Goal: Communication & Community: Share content

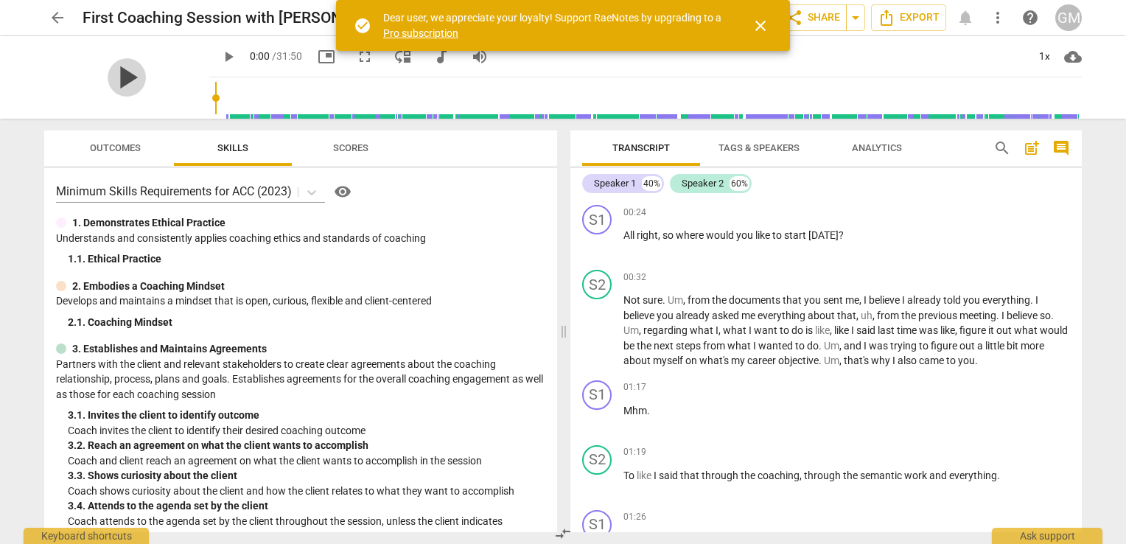
click at [115, 74] on span "play_arrow" at bounding box center [127, 77] width 38 height 38
click at [762, 25] on span "close" at bounding box center [760, 26] width 18 height 18
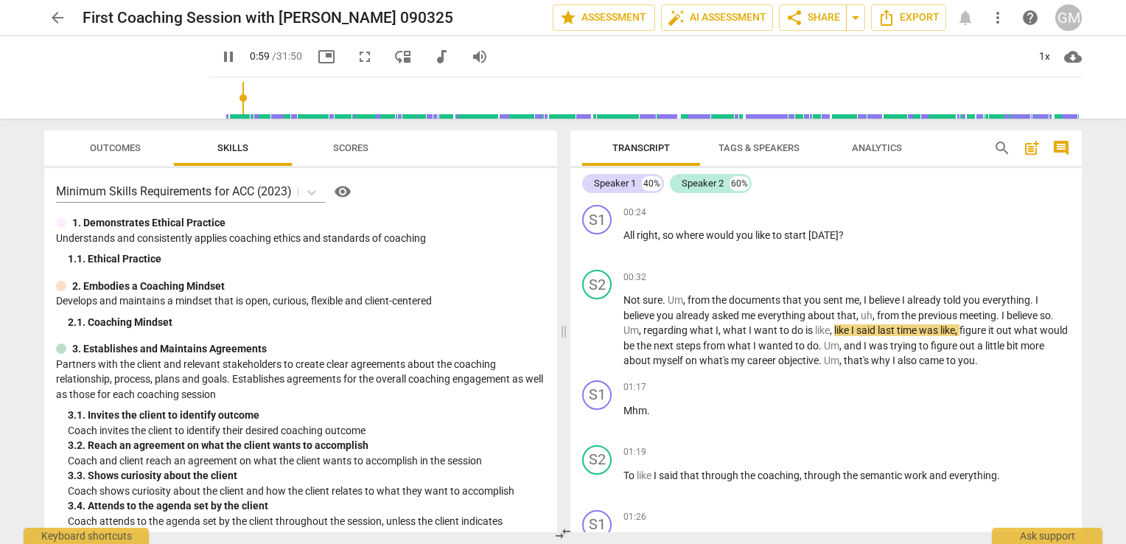
click at [675, 51] on div "pause 0:59 / 31:50 picture_in_picture fullscreen move_down audiotrack volume_up…" at bounding box center [645, 56] width 872 height 41
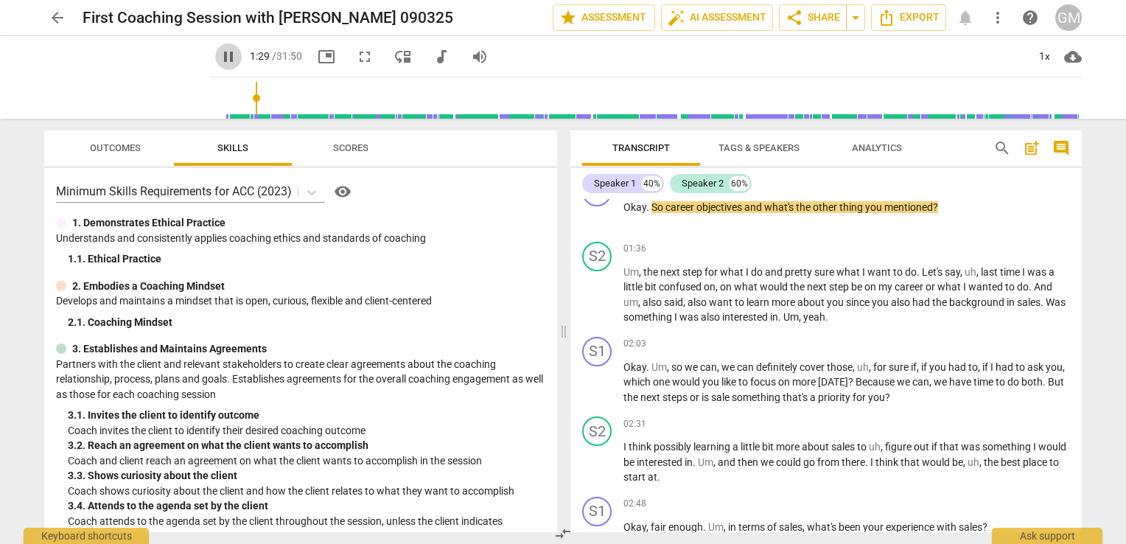
click at [220, 53] on span "pause" at bounding box center [229, 57] width 18 height 18
click at [708, 17] on span "auto_fix_high AI Assessment" at bounding box center [717, 18] width 99 height 18
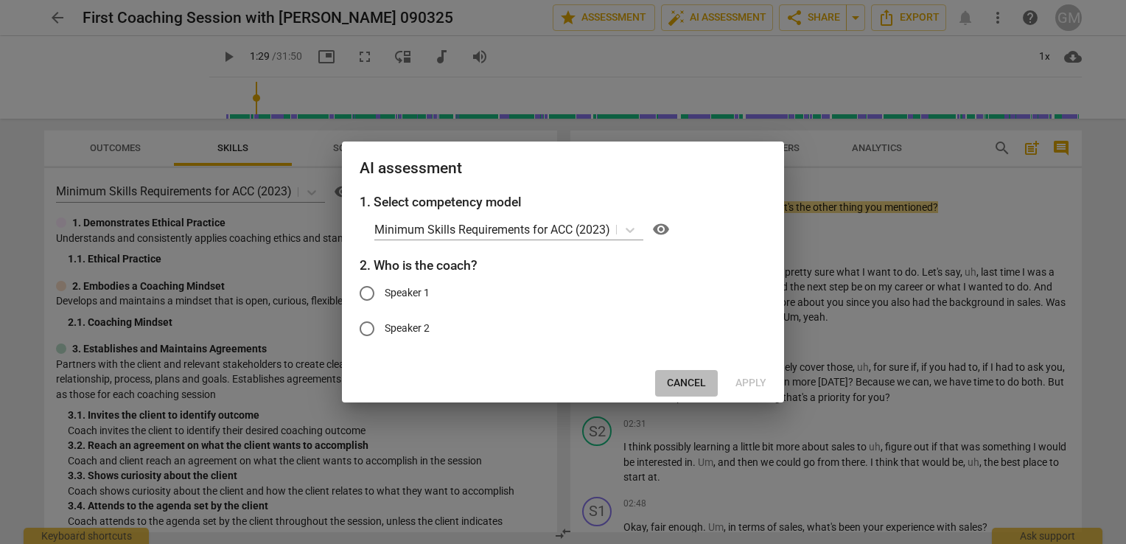
click at [672, 382] on span "Cancel" at bounding box center [686, 383] width 39 height 15
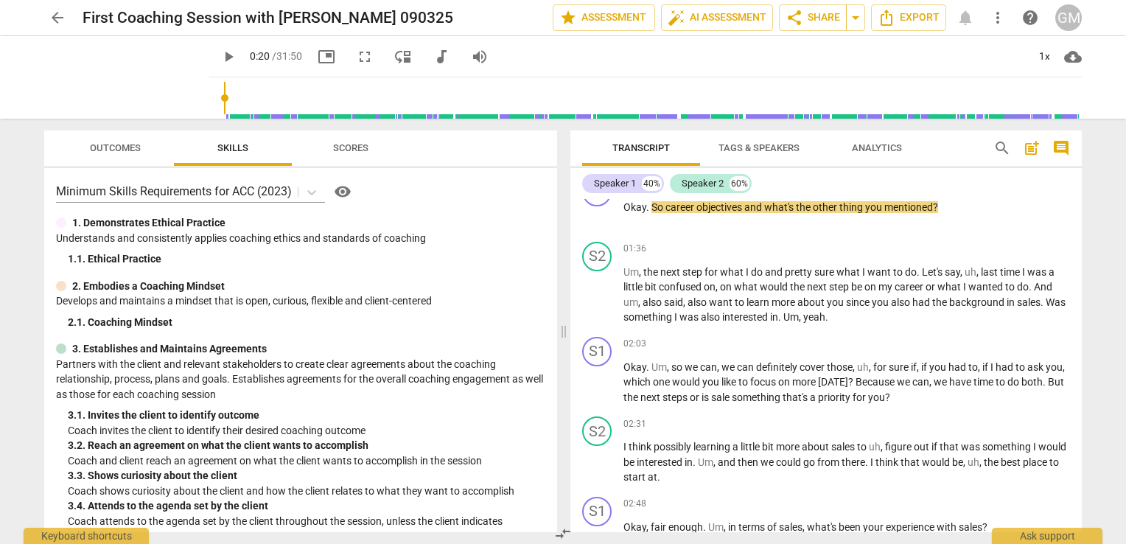
type input "20"
click at [215, 96] on input "range" at bounding box center [648, 97] width 866 height 47
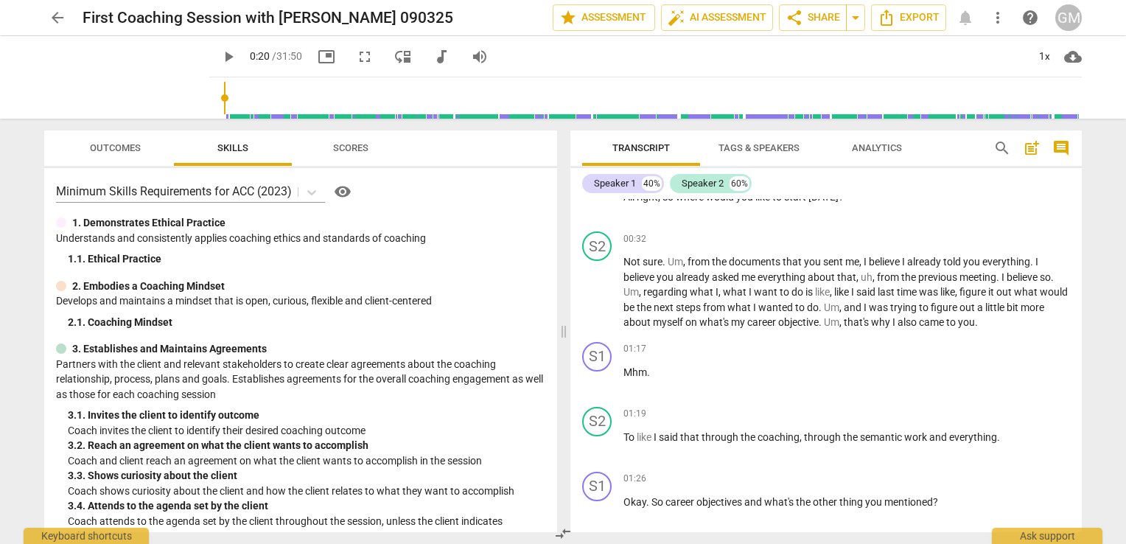
scroll to position [0, 0]
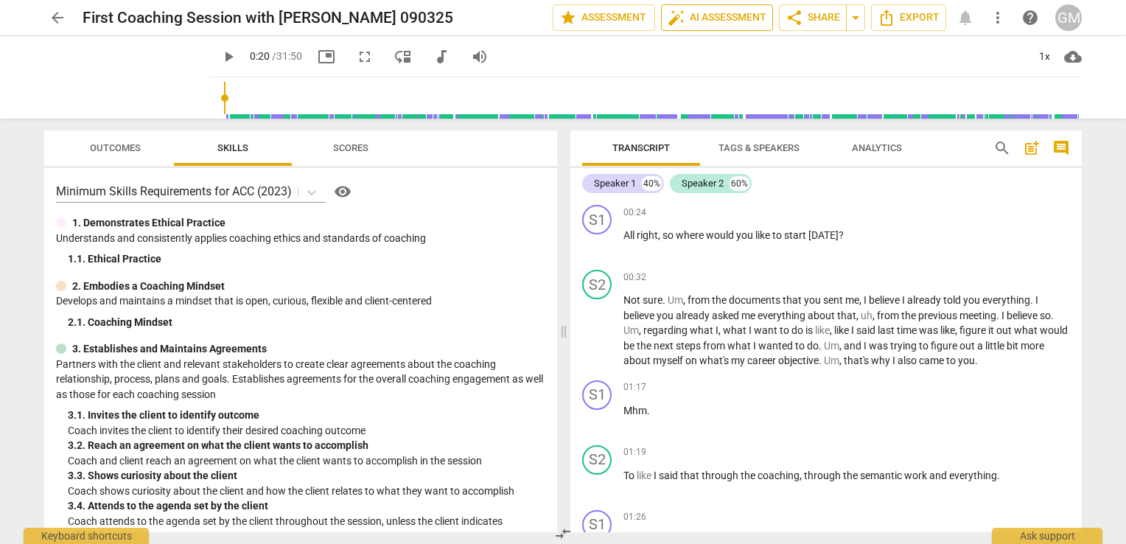
click at [705, 21] on span "auto_fix_high AI Assessment" at bounding box center [717, 18] width 99 height 18
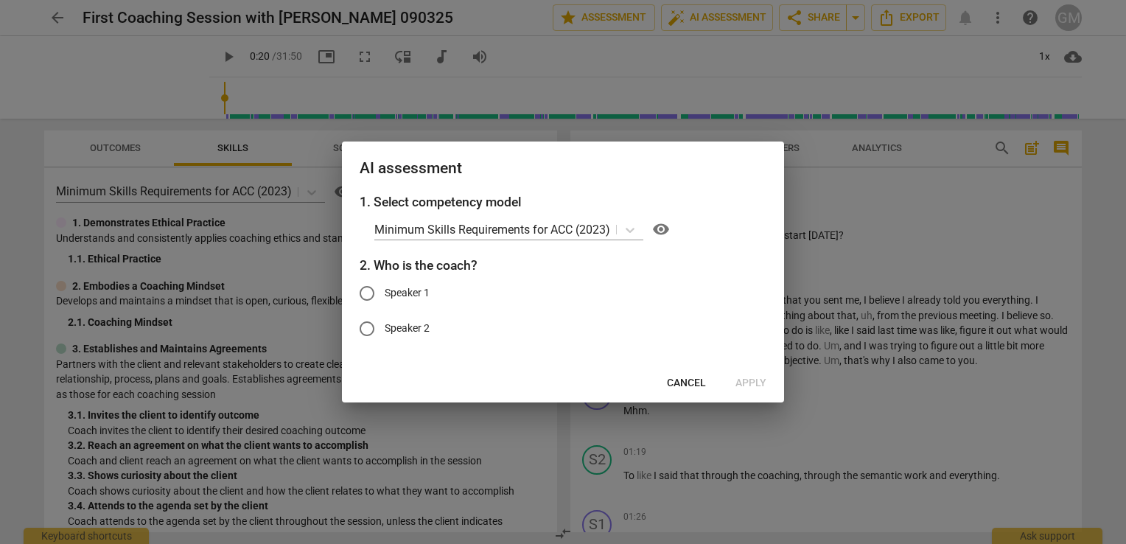
click at [371, 293] on input "Speaker 1" at bounding box center [366, 293] width 35 height 35
radio input "true"
click at [743, 384] on span "Apply" at bounding box center [750, 383] width 31 height 15
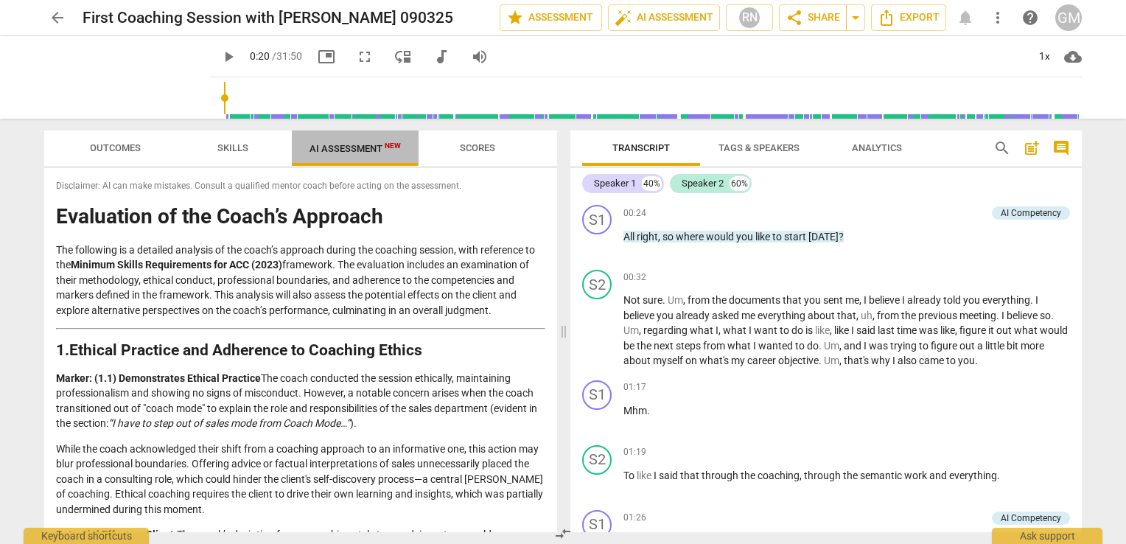
click at [343, 146] on span "AI Assessment New" at bounding box center [354, 148] width 91 height 11
click at [349, 146] on span "AI Assessment New" at bounding box center [354, 148] width 91 height 11
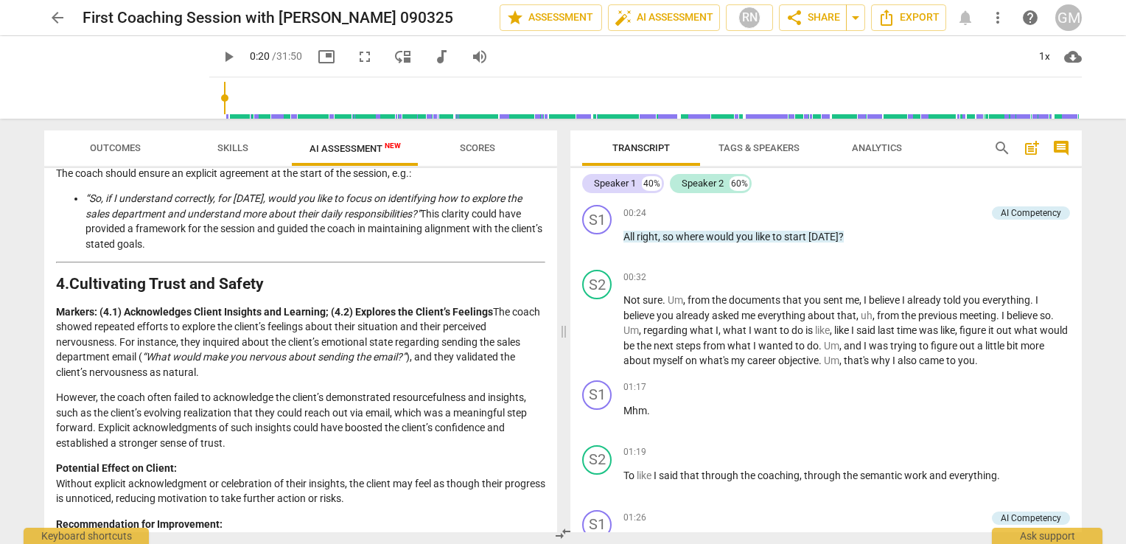
scroll to position [1179, 0]
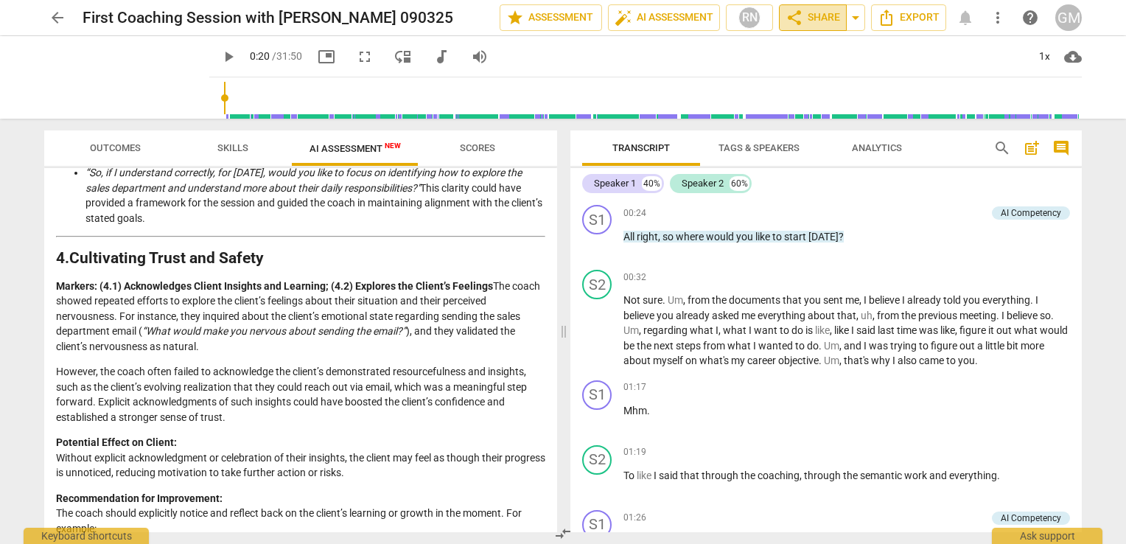
click at [793, 10] on span "share" at bounding box center [794, 18] width 18 height 18
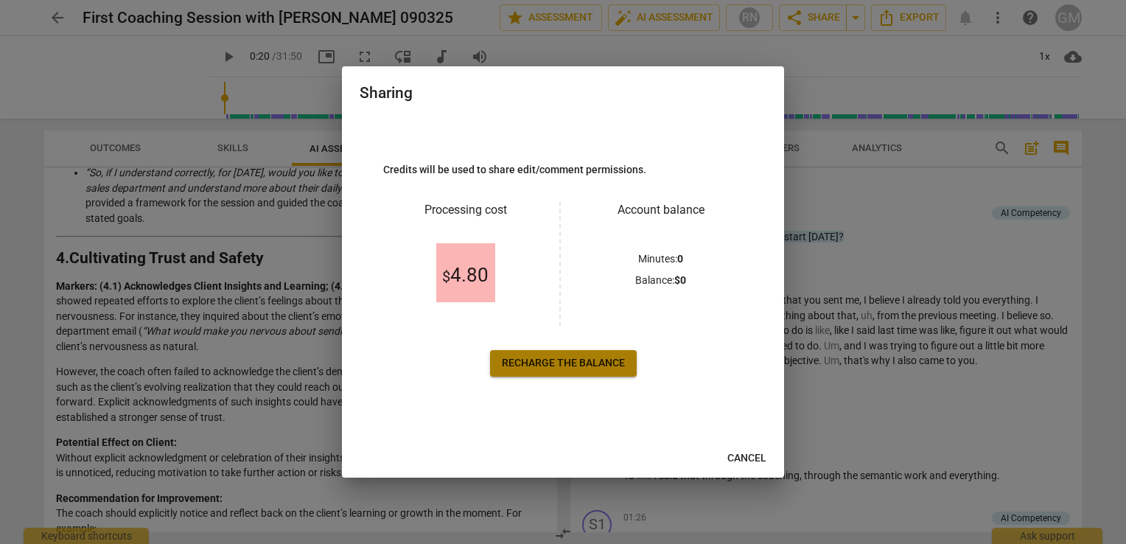
click at [567, 360] on span "Recharge the balance" at bounding box center [563, 363] width 123 height 15
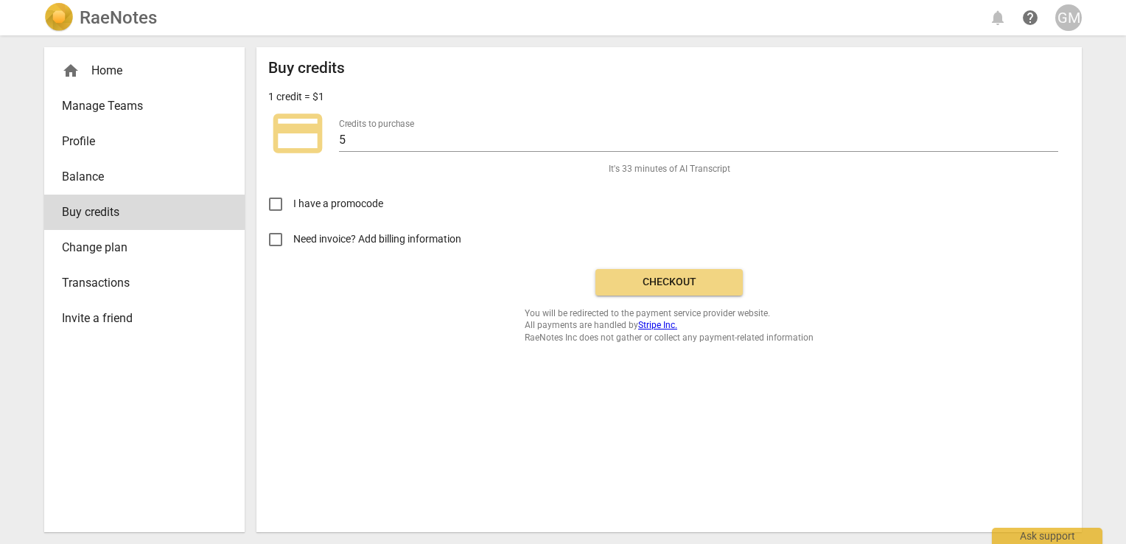
click at [659, 273] on button "Checkout" at bounding box center [668, 282] width 147 height 27
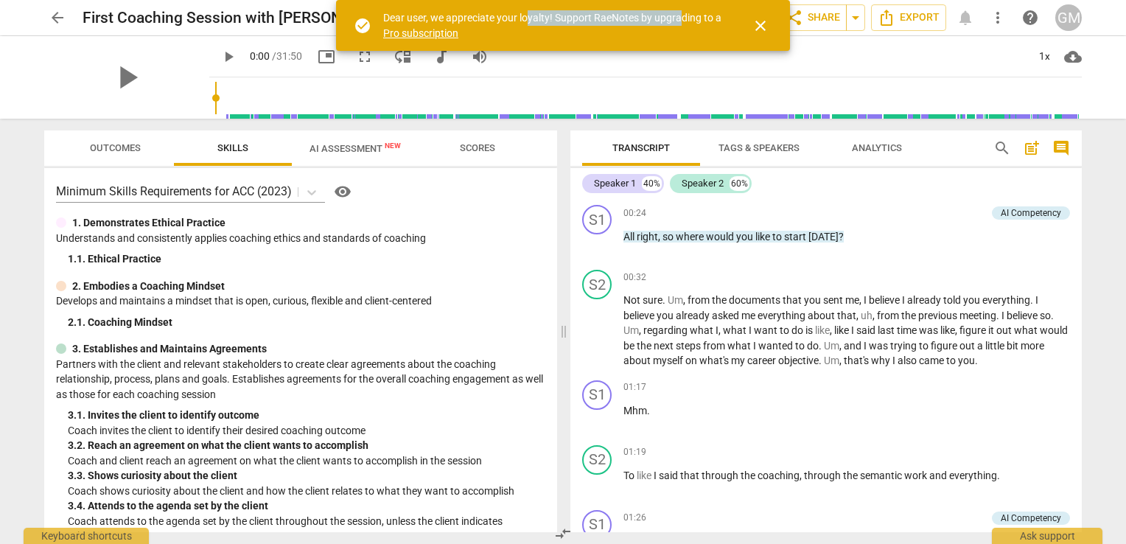
drag, startPoint x: 678, startPoint y: 15, endPoint x: 530, endPoint y: 12, distance: 148.1
click at [530, 12] on div "Dear user, we appreciate your loyalty! Support RaeNotes by upgrading to a Pro s…" at bounding box center [554, 25] width 342 height 30
drag, startPoint x: 530, startPoint y: 12, endPoint x: 763, endPoint y: 26, distance: 234.0
click at [763, 26] on span "close" at bounding box center [760, 26] width 18 height 18
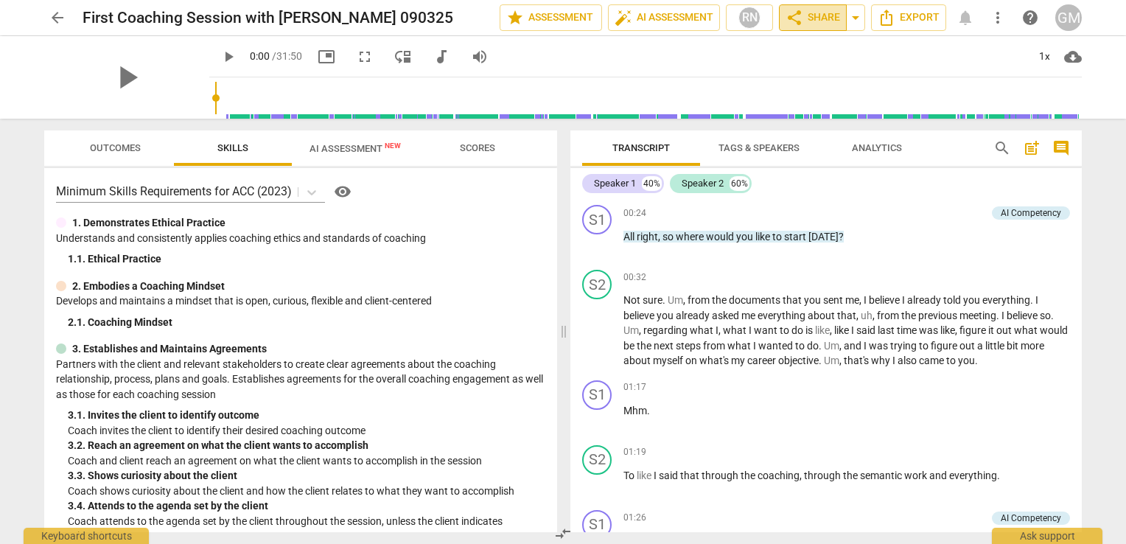
click at [790, 10] on span "share" at bounding box center [794, 18] width 18 height 18
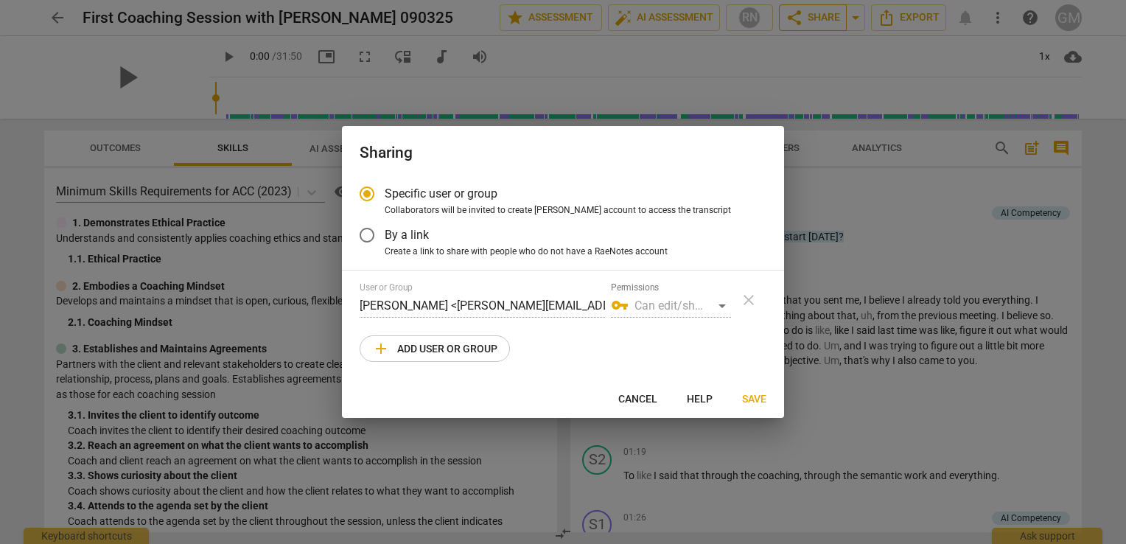
radio input "false"
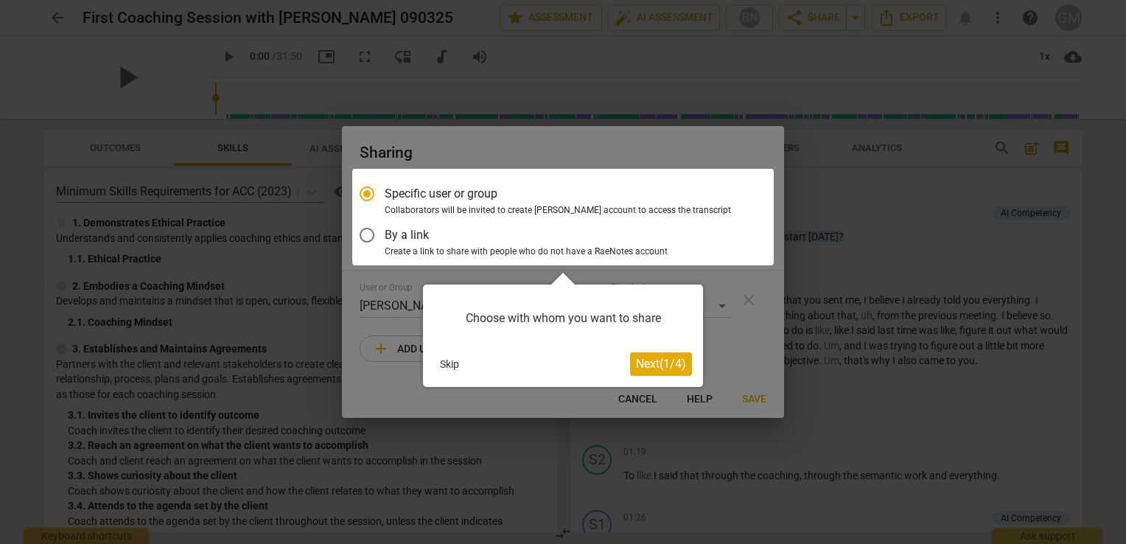
click at [371, 235] on div at bounding box center [562, 217] width 421 height 97
click at [647, 361] on span "Next ( 1 / 4 )" at bounding box center [661, 364] width 50 height 14
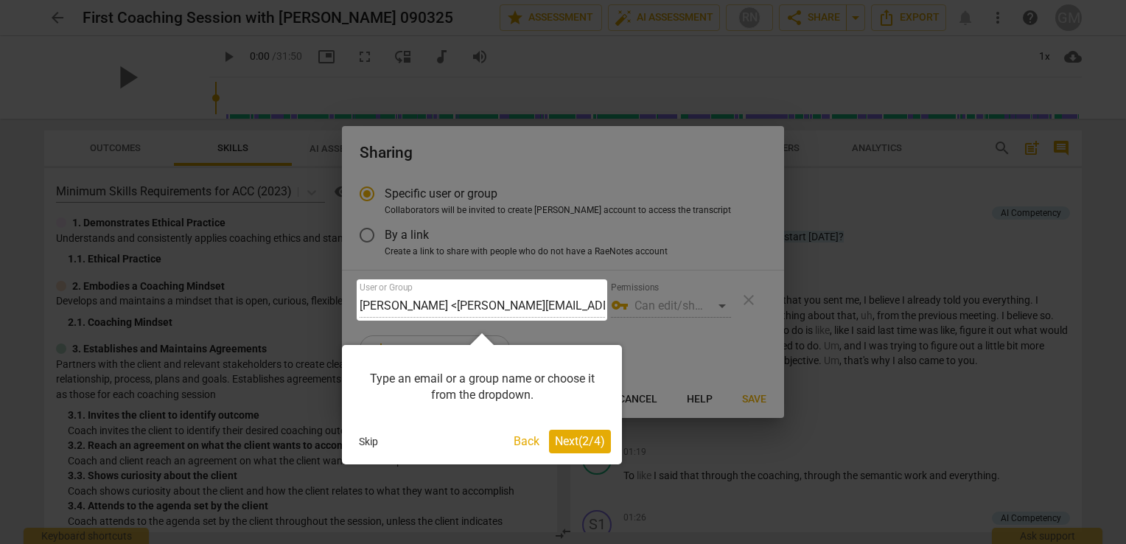
click at [582, 304] on div at bounding box center [482, 299] width 250 height 41
click at [553, 314] on div at bounding box center [482, 299] width 250 height 41
click at [367, 307] on div at bounding box center [482, 299] width 250 height 41
click at [568, 439] on span "Next ( 2 / 4 )" at bounding box center [580, 441] width 50 height 14
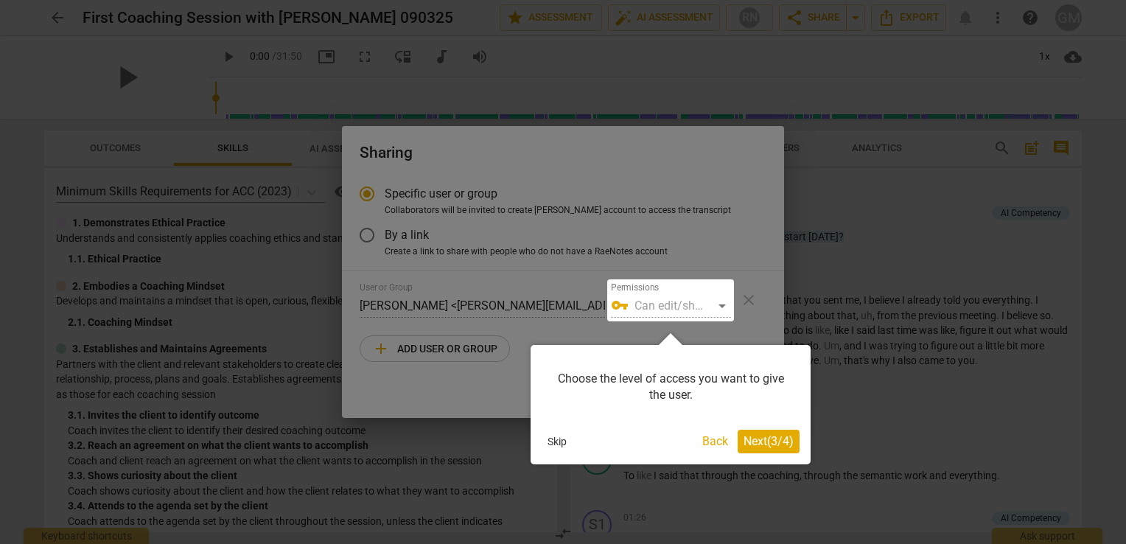
click at [701, 435] on button "Back" at bounding box center [715, 442] width 38 height 24
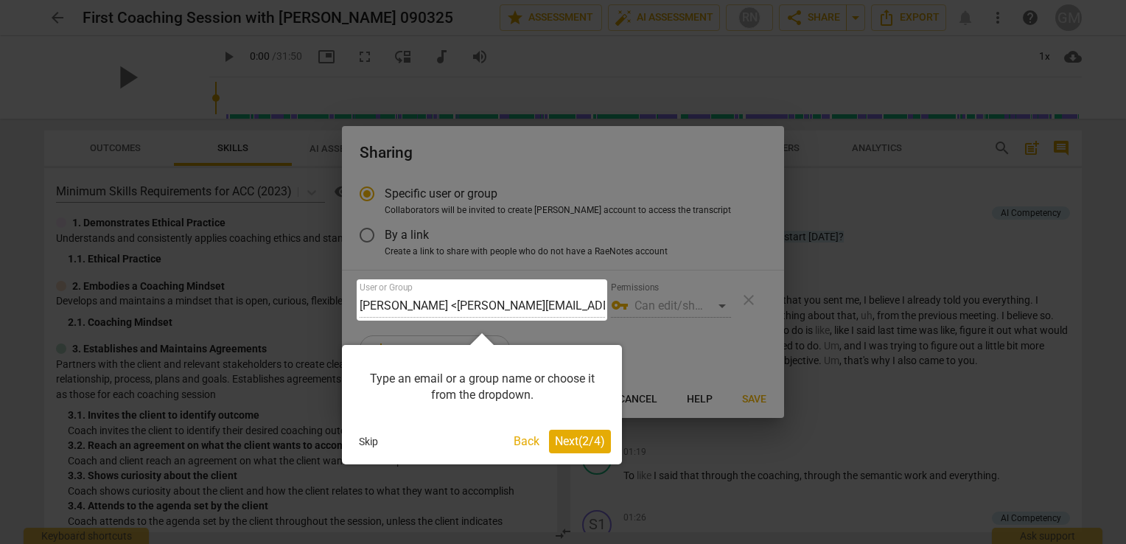
click at [557, 309] on div at bounding box center [482, 299] width 250 height 41
click at [408, 302] on div at bounding box center [482, 299] width 250 height 41
click at [434, 310] on div at bounding box center [482, 299] width 250 height 41
click at [516, 435] on button "Back" at bounding box center [527, 442] width 38 height 24
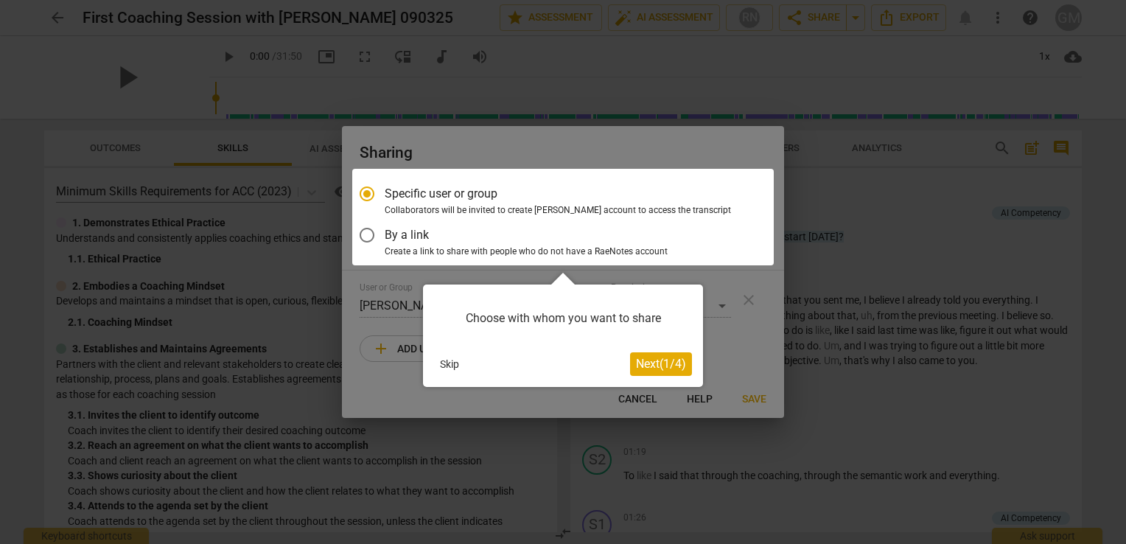
click at [371, 239] on div at bounding box center [562, 217] width 421 height 97
click at [365, 234] on div at bounding box center [562, 217] width 421 height 97
click at [637, 364] on span "Next ( 1 / 4 )" at bounding box center [661, 364] width 50 height 14
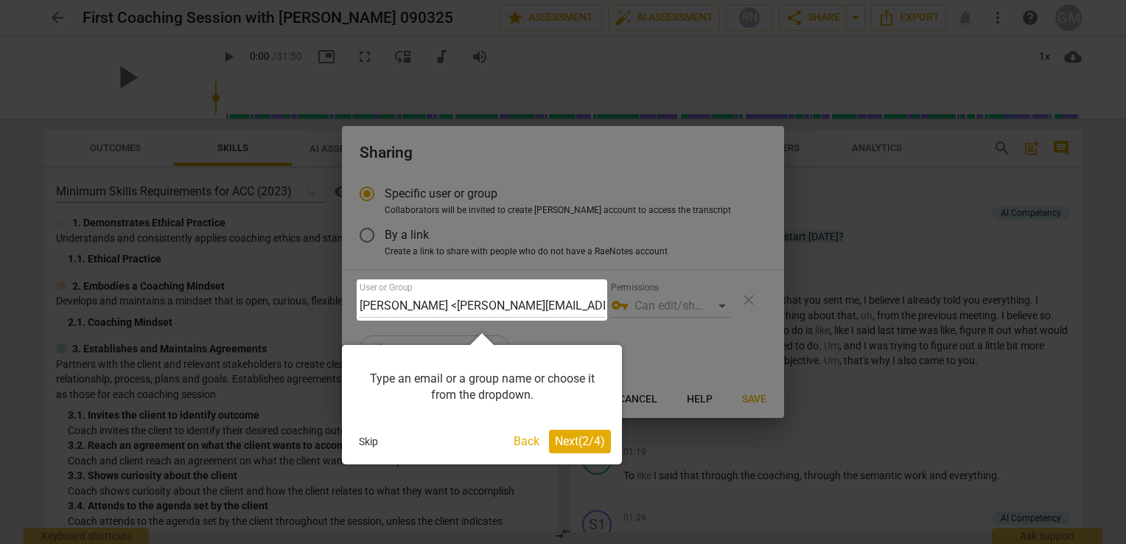
click at [436, 306] on div at bounding box center [482, 299] width 250 height 41
click at [567, 437] on span "Next ( 2 / 4 )" at bounding box center [580, 441] width 50 height 14
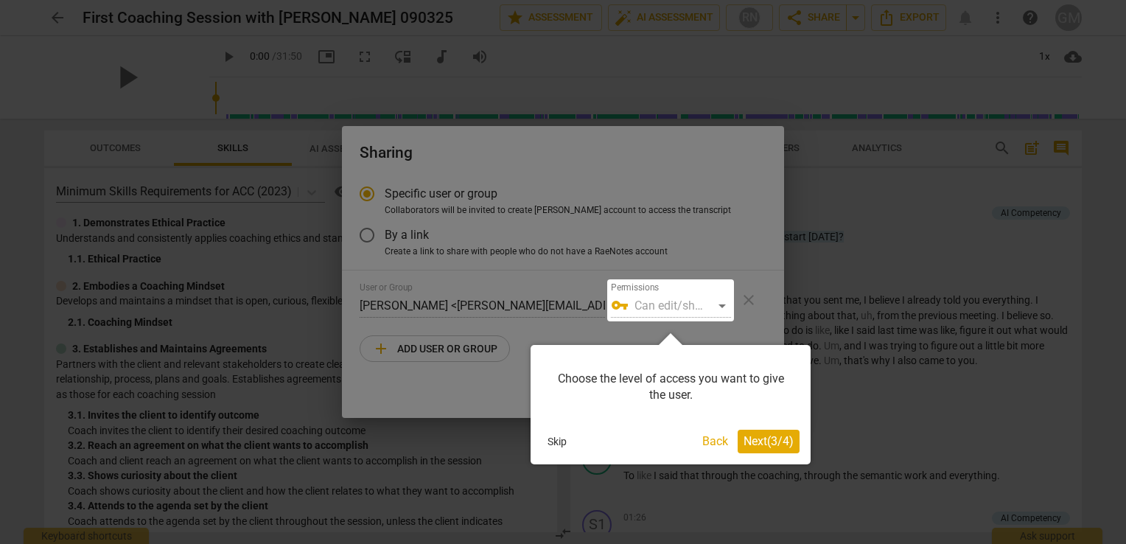
click at [718, 304] on div at bounding box center [670, 300] width 127 height 42
click at [763, 439] on span "Next ( 3 / 4 )" at bounding box center [768, 441] width 50 height 14
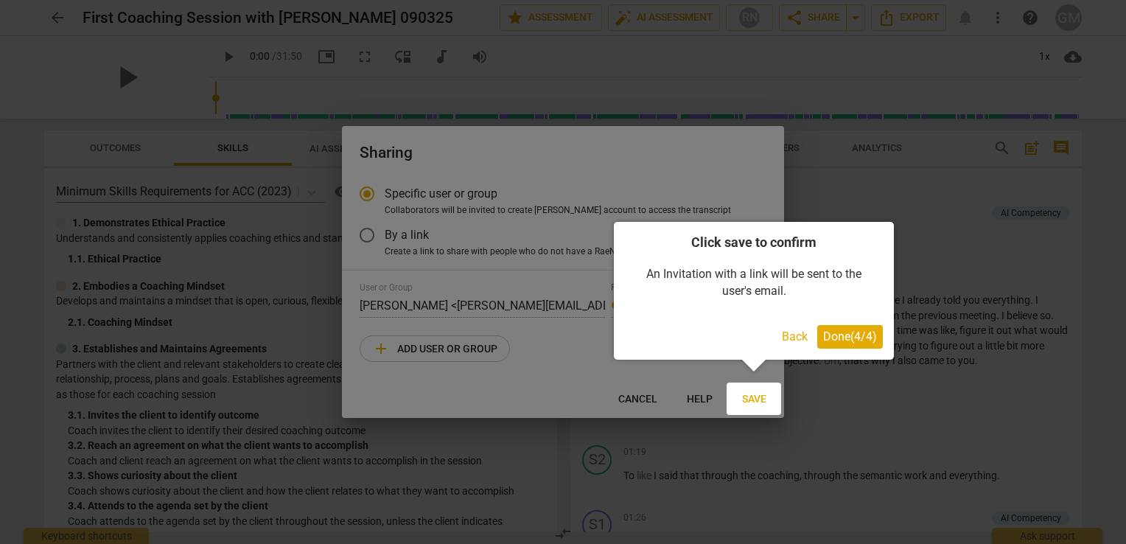
click at [783, 333] on button "Back" at bounding box center [795, 337] width 38 height 24
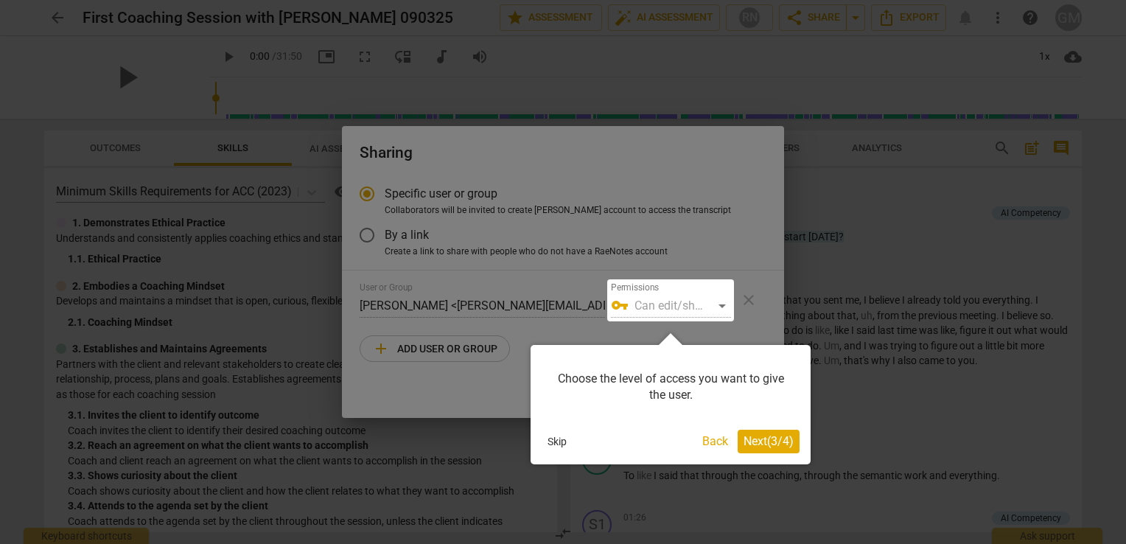
click at [711, 440] on button "Back" at bounding box center [715, 442] width 38 height 24
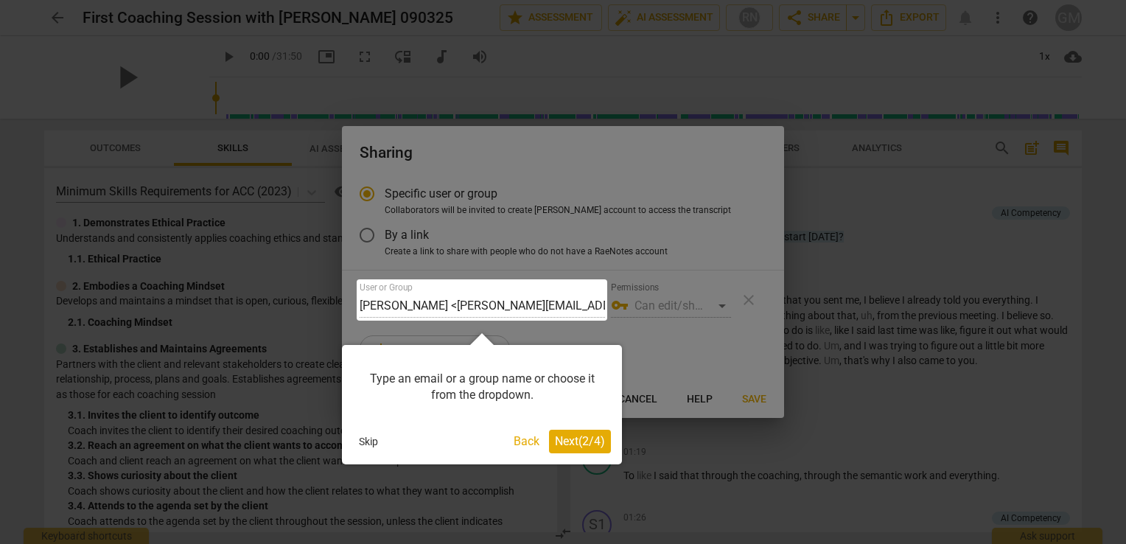
click at [512, 439] on button "Back" at bounding box center [527, 442] width 38 height 24
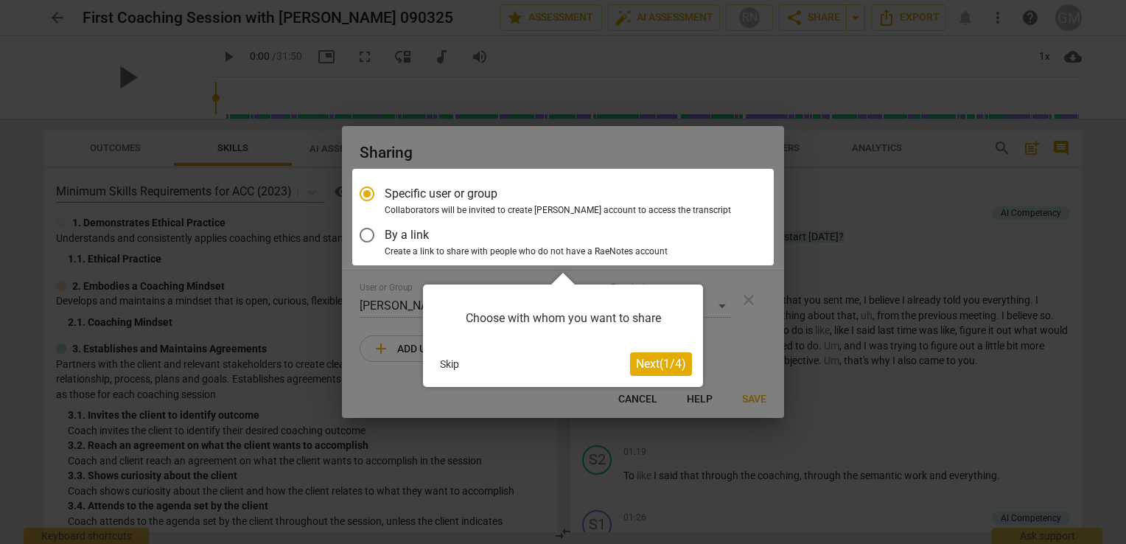
click at [393, 376] on div at bounding box center [563, 272] width 1126 height 544
click at [645, 401] on div at bounding box center [563, 272] width 1126 height 544
click at [622, 396] on div at bounding box center [563, 272] width 1126 height 544
click at [445, 362] on button "Skip" at bounding box center [449, 364] width 31 height 22
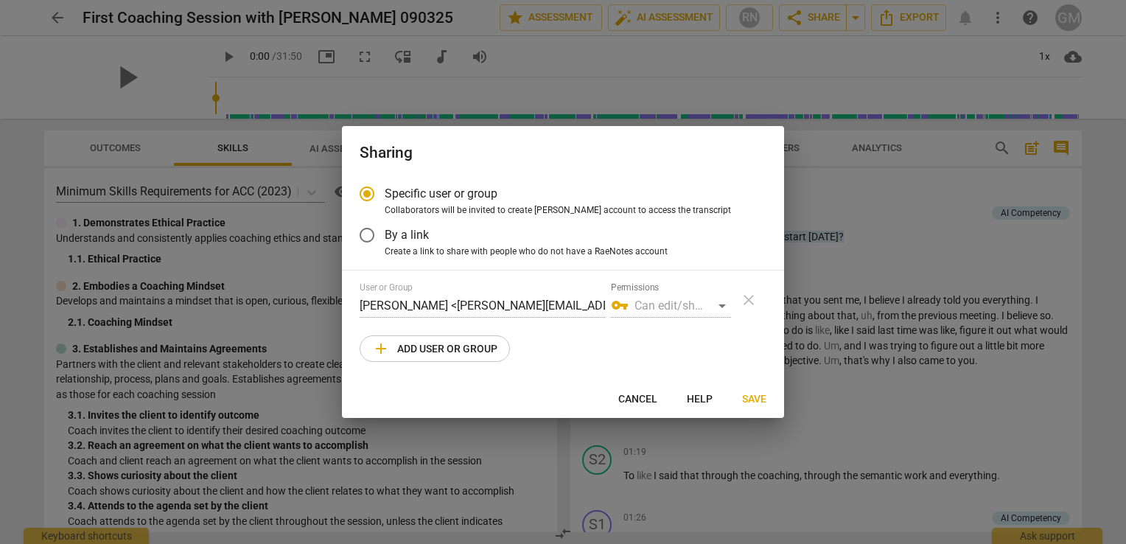
click at [663, 305] on div "vpn_key Can edit/share" at bounding box center [671, 306] width 120 height 24
click at [722, 305] on div "vpn_key Can edit/share" at bounding box center [671, 306] width 120 height 24
click at [746, 296] on div "User or Group [PERSON_NAME] <[PERSON_NAME][EMAIL_ADDRESS][DOMAIN_NAME]> Permiss…" at bounding box center [563, 299] width 407 height 35
click at [374, 234] on input "By a link" at bounding box center [366, 234] width 35 height 35
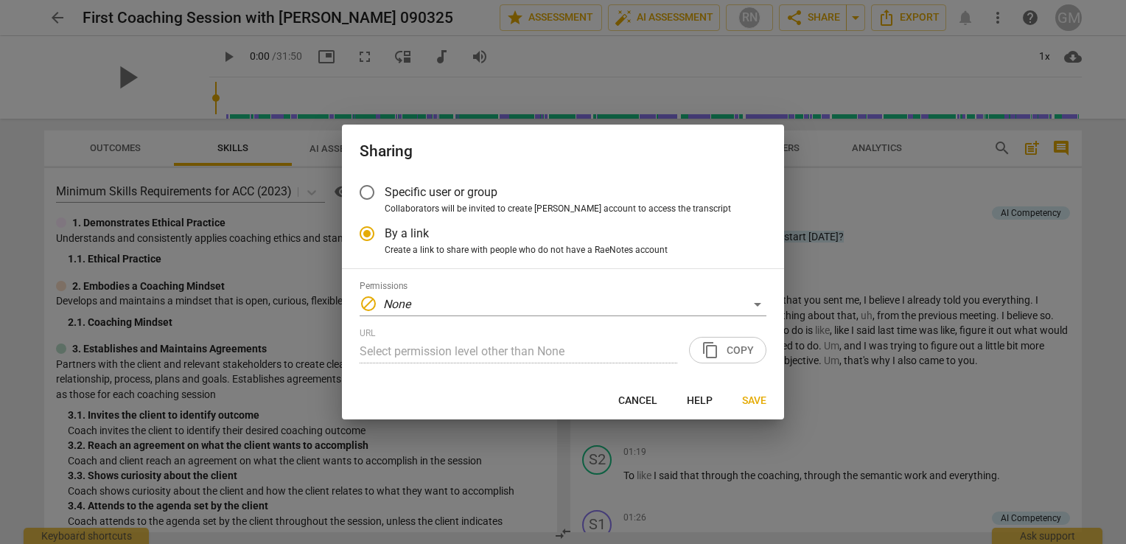
click at [374, 234] on input "By a link" at bounding box center [366, 233] width 35 height 35
radio input "true"
click at [368, 192] on input "Specific user or group" at bounding box center [366, 192] width 35 height 35
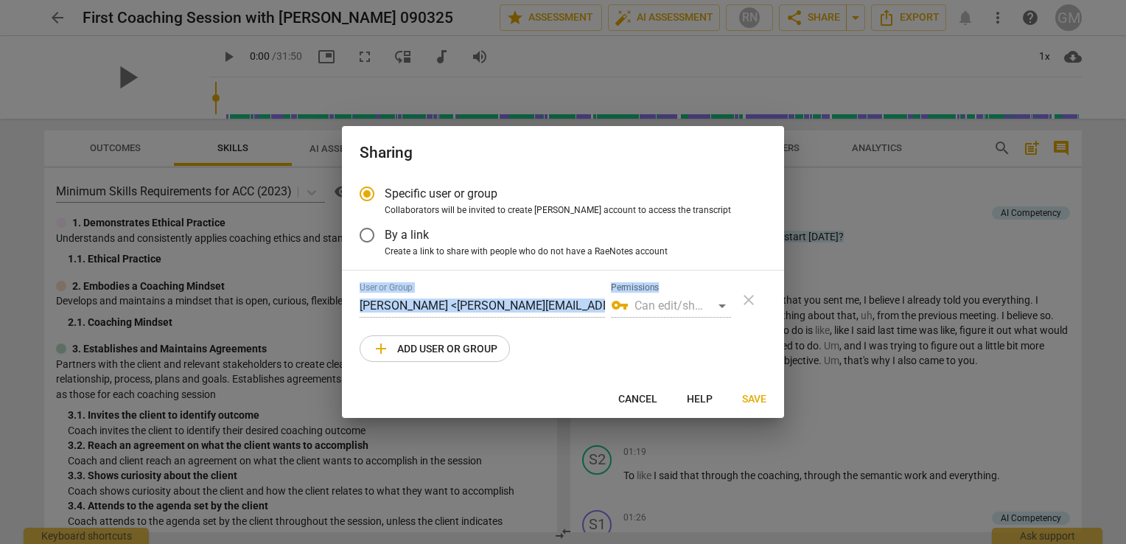
drag, startPoint x: 351, startPoint y: 301, endPoint x: 522, endPoint y: 323, distance: 171.6
click at [522, 323] on div "Specific user or group Collaborators will be invited to create RaeNotes account…" at bounding box center [563, 277] width 442 height 203
click at [379, 343] on span "add" at bounding box center [381, 349] width 18 height 18
radio input "false"
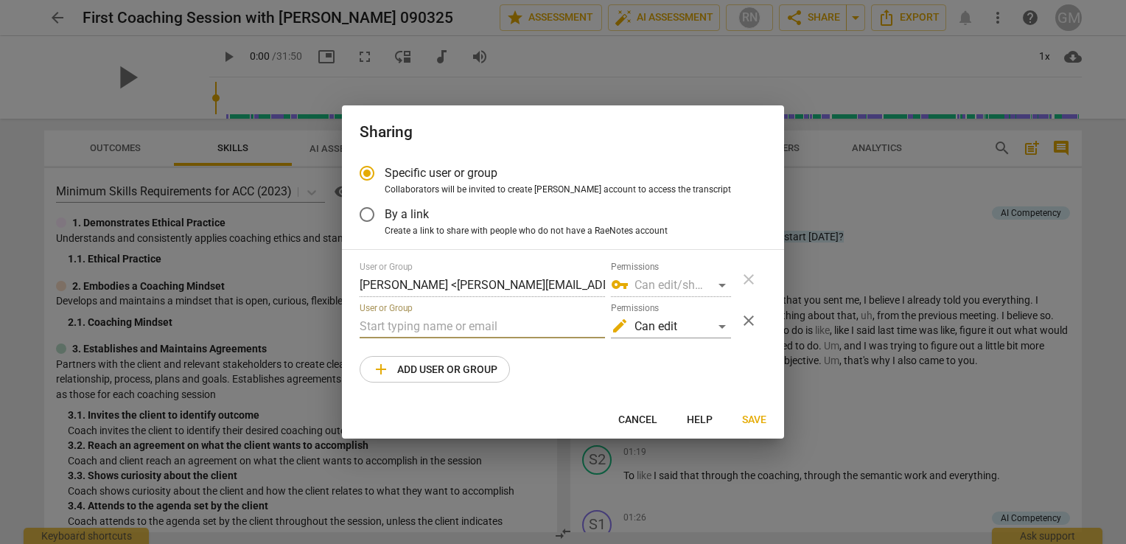
click at [378, 326] on input "text" at bounding box center [482, 327] width 245 height 24
type input "d"
click at [723, 287] on div "vpn_key Can edit/share" at bounding box center [671, 285] width 120 height 24
click at [746, 284] on div "User or Group [PERSON_NAME] <[PERSON_NAME][EMAIL_ADDRESS][DOMAIN_NAME]> Permiss…" at bounding box center [563, 279] width 407 height 35
click at [415, 323] on input "text" at bounding box center [482, 327] width 245 height 24
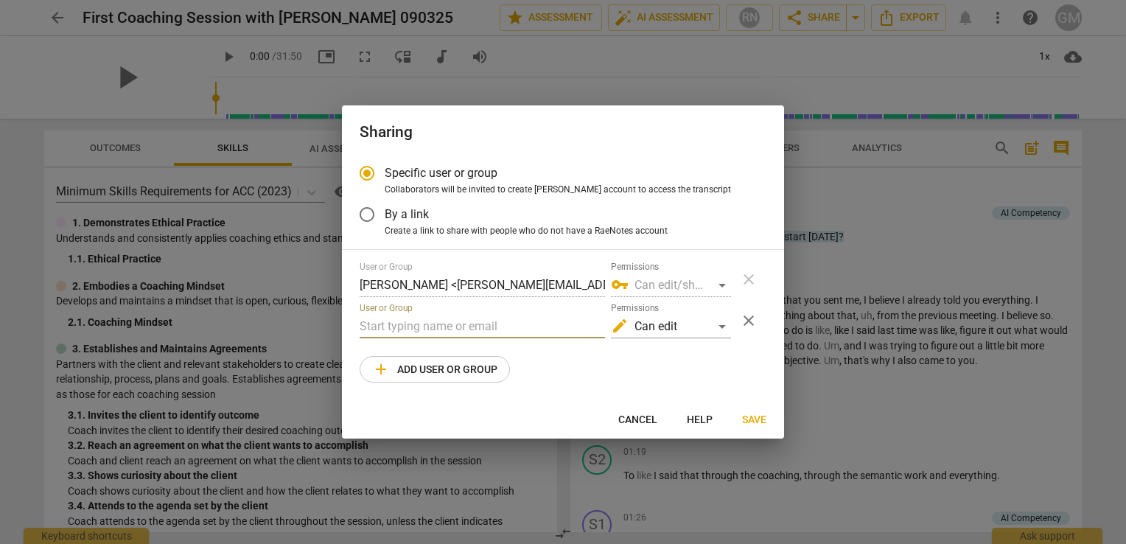
paste input "[PERSON_NAME][EMAIL_ADDRESS][DOMAIN_NAME]"
type input "[PERSON_NAME][EMAIL_ADDRESS][DOMAIN_NAME]"
click at [718, 322] on div "edit Can edit" at bounding box center [671, 327] width 120 height 24
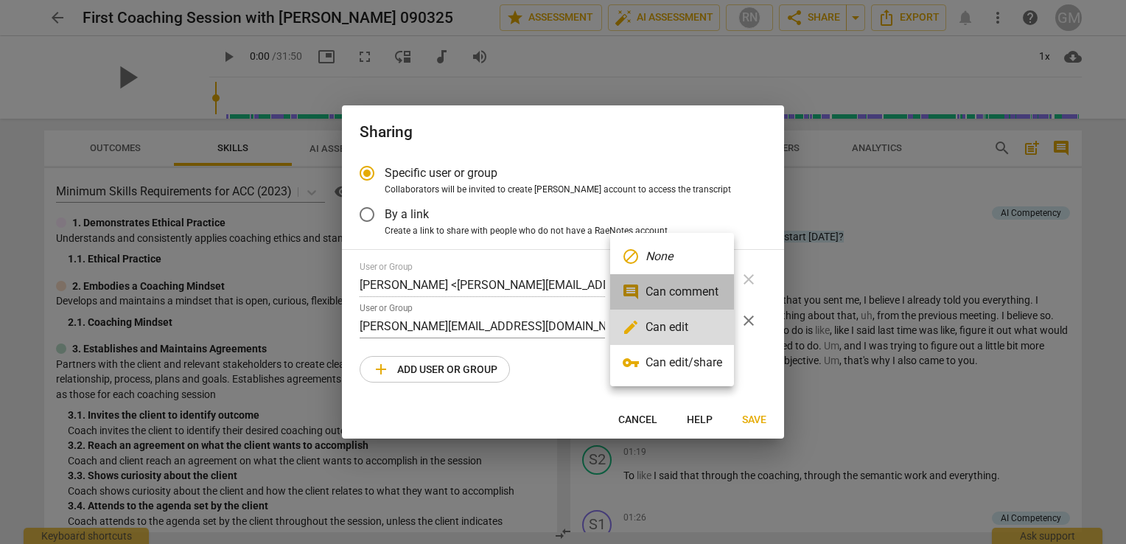
click at [681, 299] on li "comment Can comment" at bounding box center [672, 291] width 124 height 35
radio input "false"
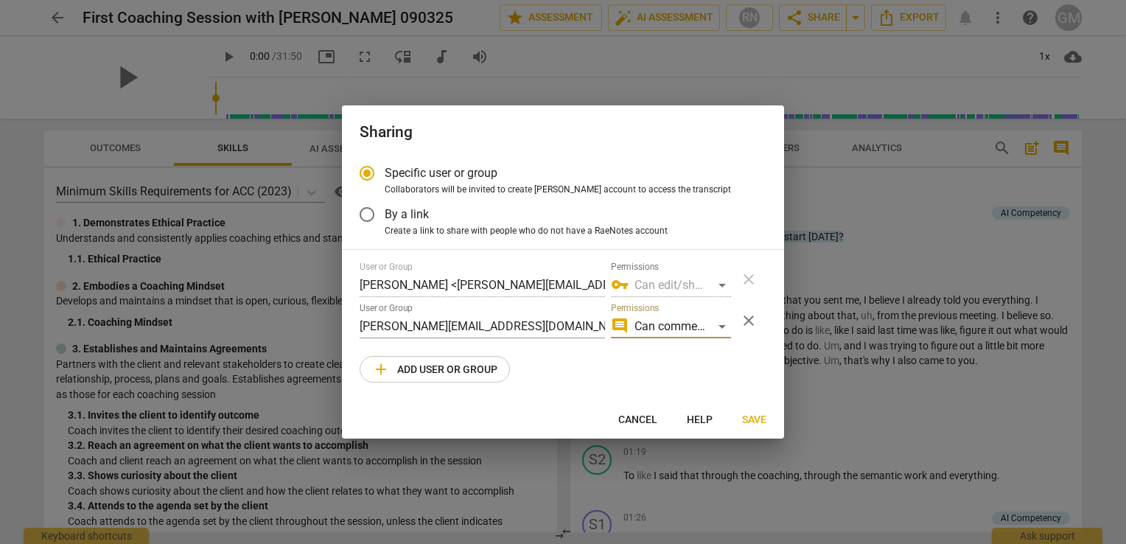
click at [719, 284] on div "vpn_key Can edit/share" at bounding box center [671, 285] width 120 height 24
click at [749, 414] on span "Save" at bounding box center [754, 420] width 24 height 15
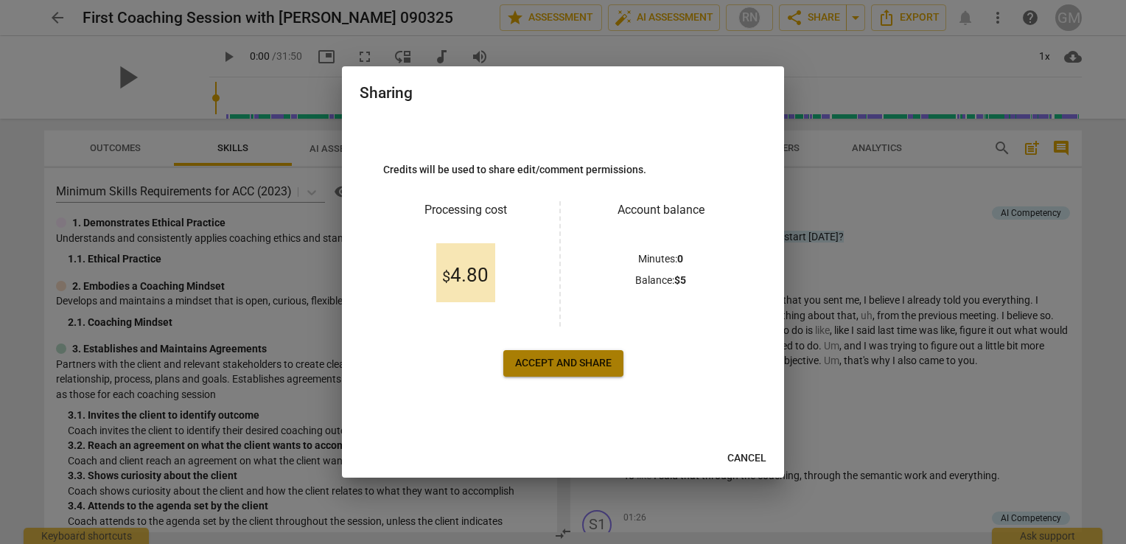
click at [550, 357] on span "Accept and share" at bounding box center [563, 363] width 97 height 15
